Goal: Transaction & Acquisition: Purchase product/service

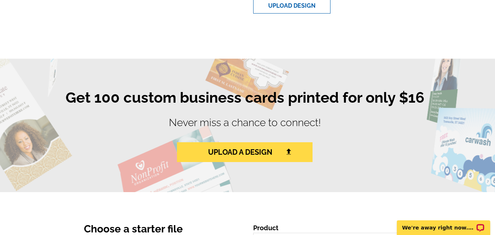
scroll to position [366, 0]
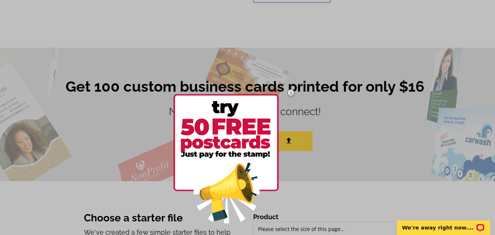
click at [286, 144] on div at bounding box center [237, 158] width 128 height 153
click at [294, 95] on img at bounding box center [290, 92] width 21 height 21
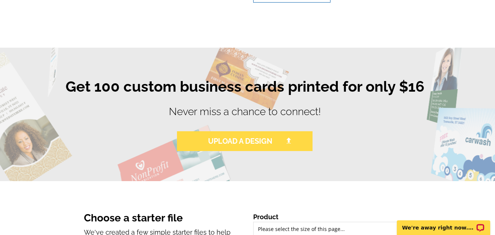
click at [289, 142] on img at bounding box center [288, 140] width 7 height 7
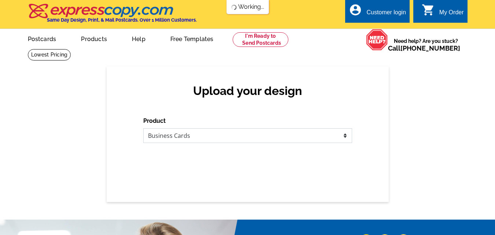
click at [282, 140] on select "Please select the type of file... Postcards Business Cards Letters and flyers G…" at bounding box center [247, 135] width 209 height 15
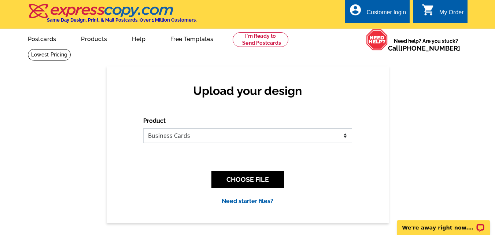
click at [143, 129] on select "Please select the type of file... Postcards Business Cards Letters and flyers G…" at bounding box center [247, 135] width 209 height 15
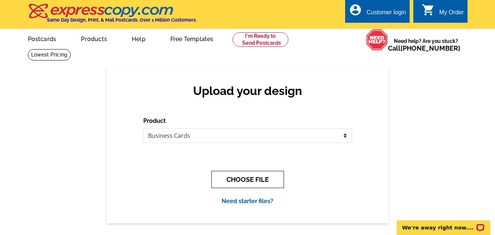
click at [266, 181] on button "CHOOSE FILE" at bounding box center [247, 179] width 73 height 17
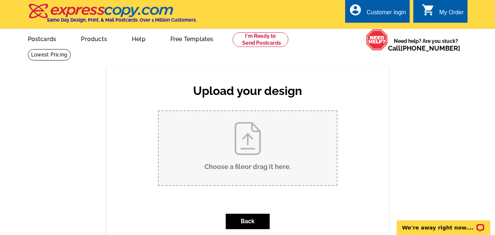
click at [247, 151] on input "Choose a file or drag it here ." at bounding box center [248, 148] width 178 height 74
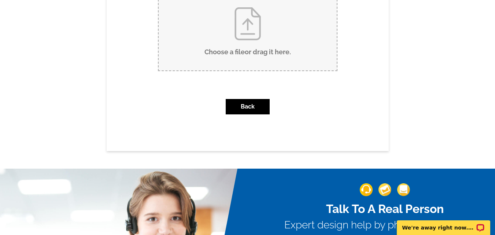
scroll to position [73, 0]
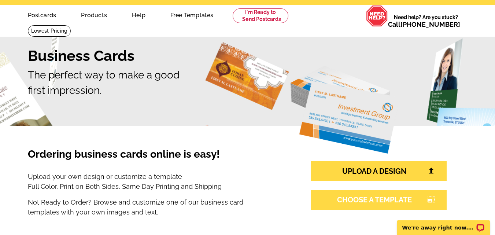
scroll to position [37, 0]
